Goal: Transaction & Acquisition: Subscribe to service/newsletter

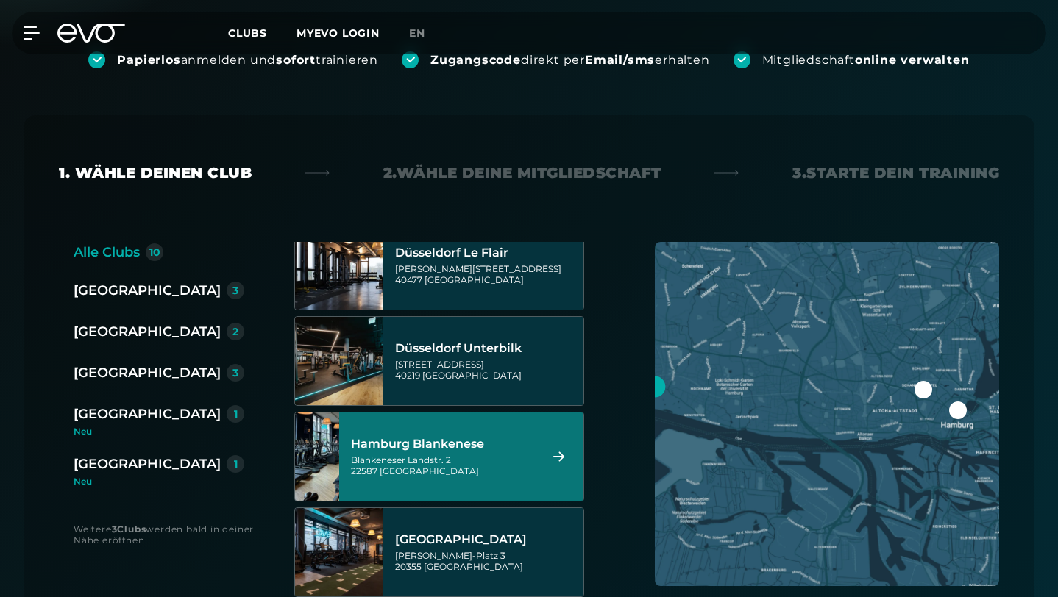
scroll to position [310, 0]
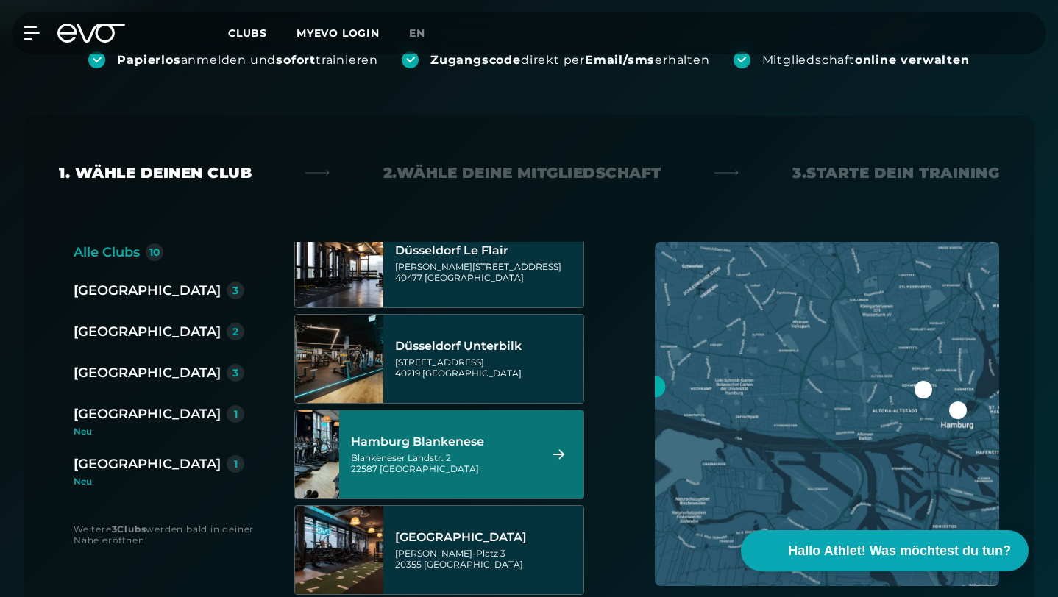
click at [432, 452] on div "Blankeneser Landstr. 2 22587 [GEOGRAPHIC_DATA]" at bounding box center [443, 463] width 184 height 22
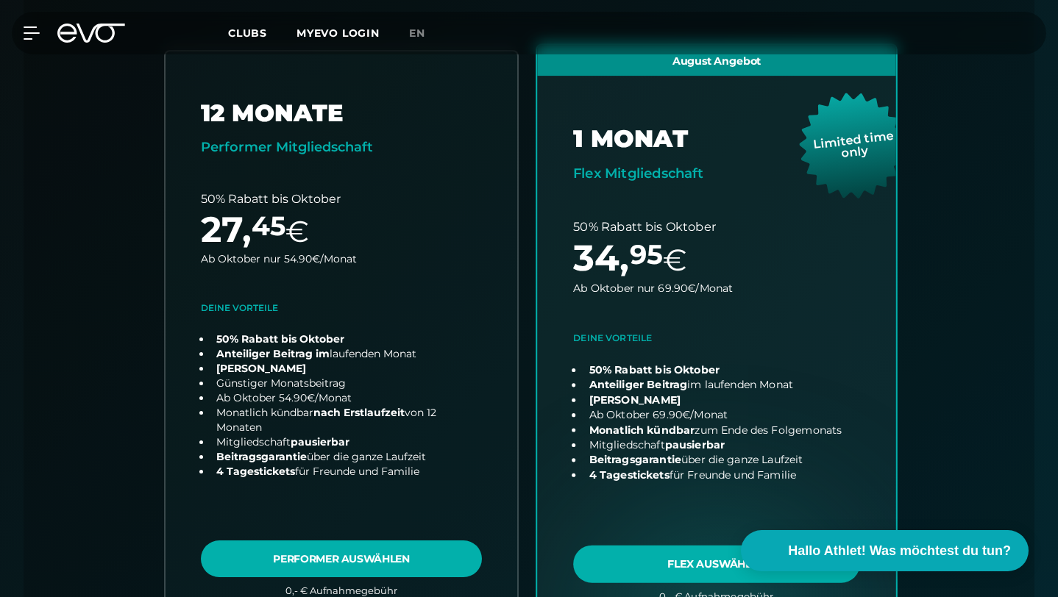
scroll to position [503, 0]
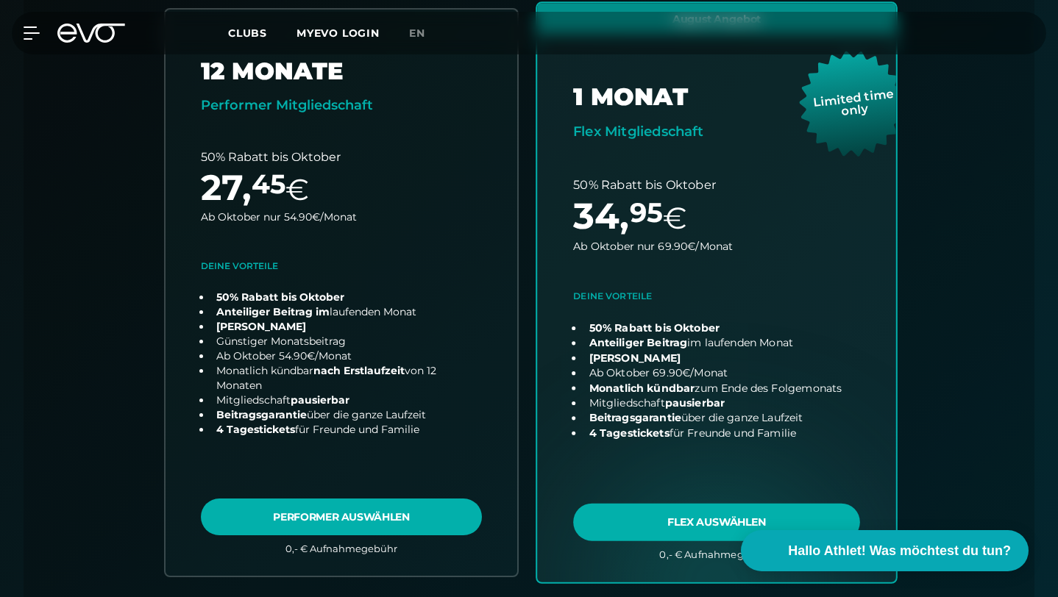
click at [664, 458] on link "choose plan" at bounding box center [716, 292] width 359 height 579
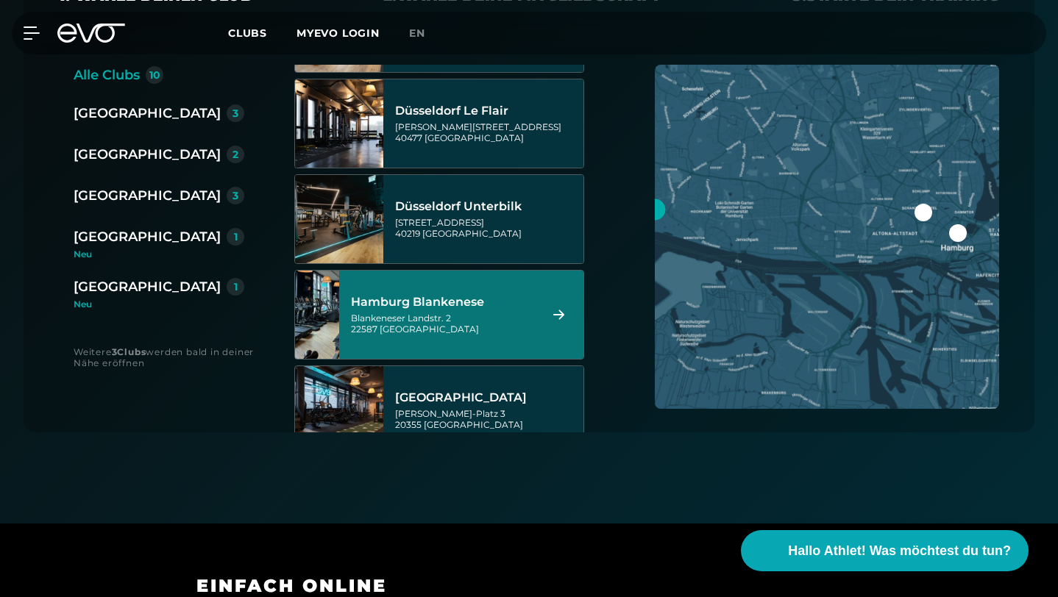
scroll to position [293, 0]
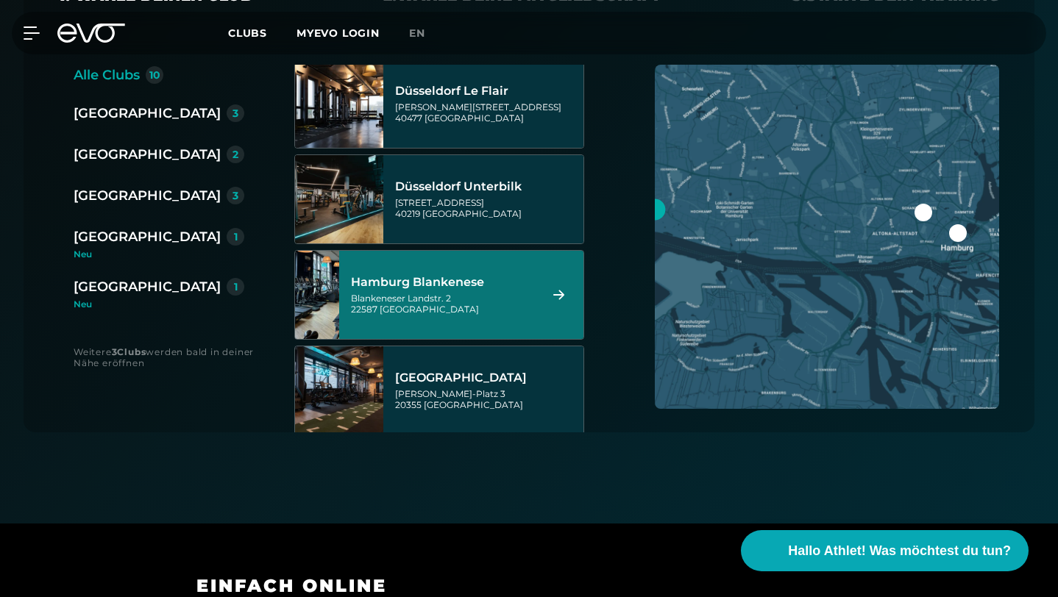
click at [434, 263] on div "Hamburg Blankenese Blankeneser Landstr. 2 22587 Hamburg" at bounding box center [443, 295] width 184 height 65
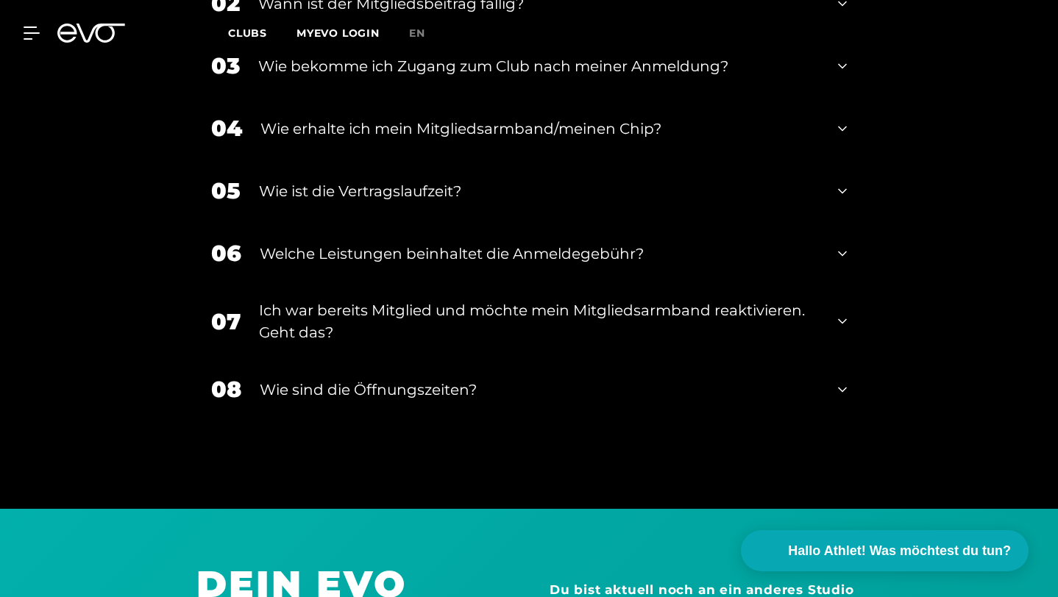
scroll to position [3066, 0]
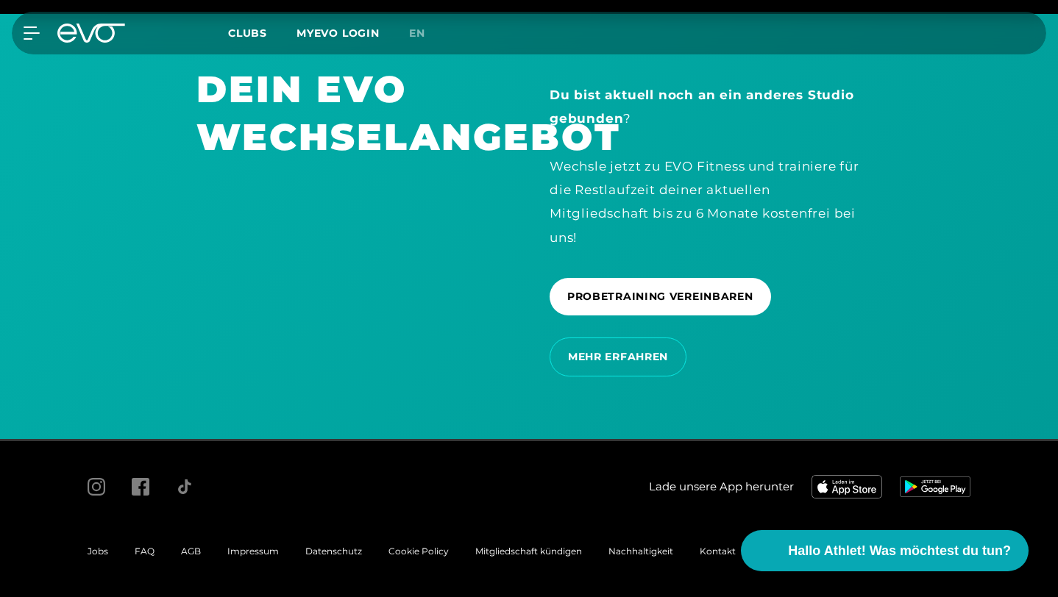
click at [187, 554] on span "AGB" at bounding box center [191, 551] width 20 height 11
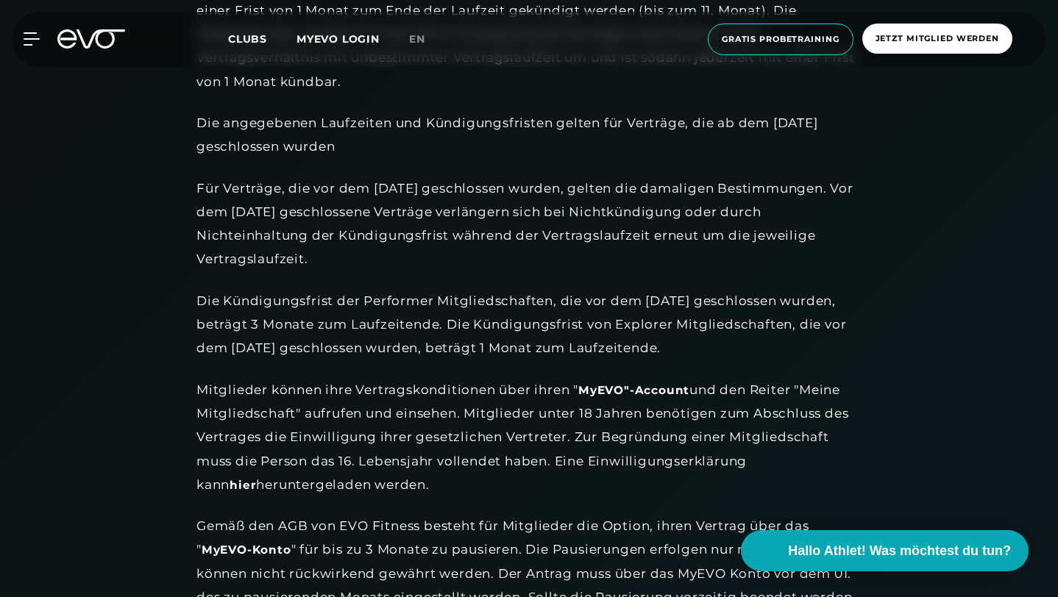
scroll to position [1538, 0]
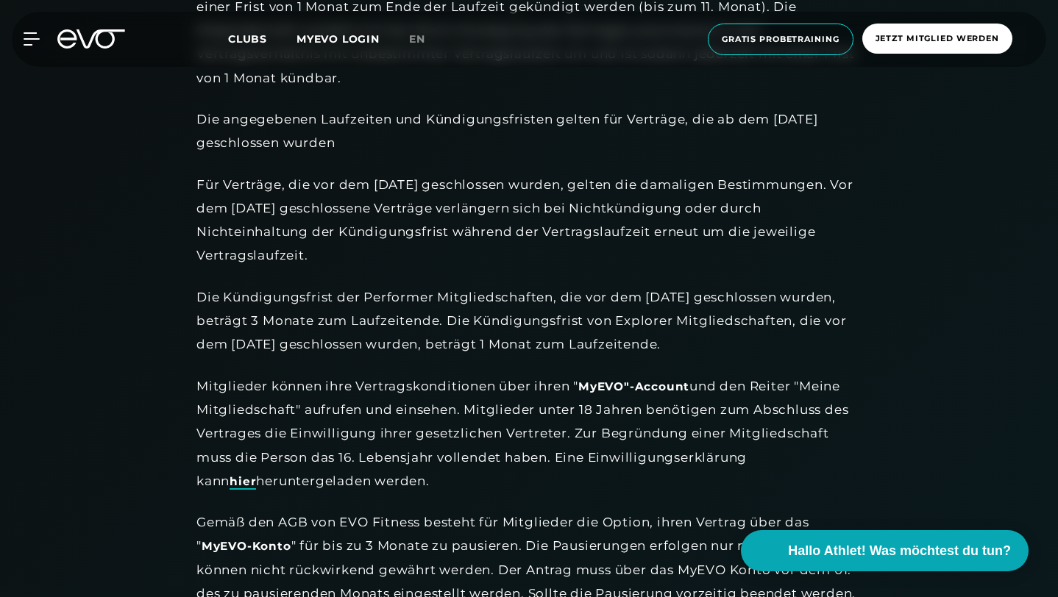
click at [256, 475] on link "hier" at bounding box center [243, 482] width 26 height 15
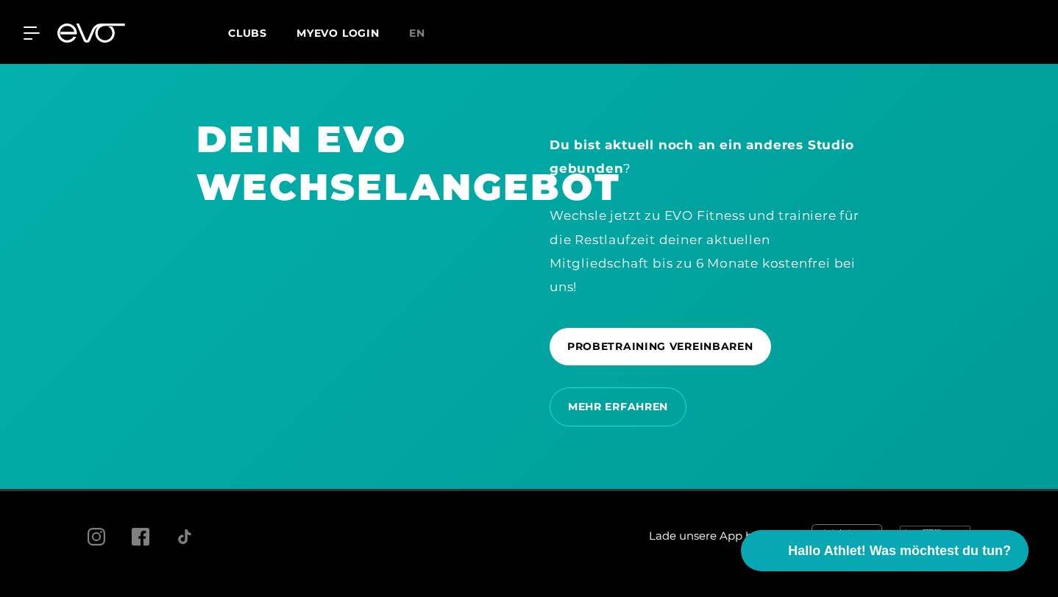
scroll to position [2593, 0]
